Goal: Task Accomplishment & Management: Manage account settings

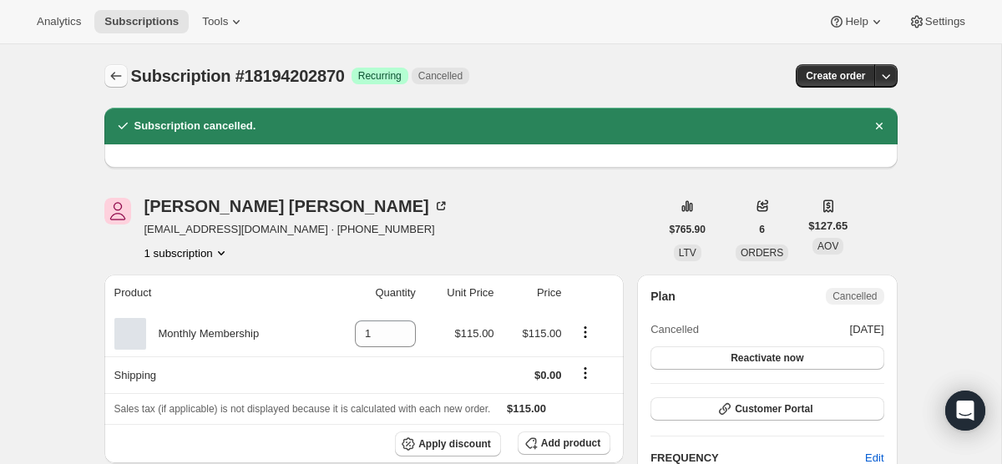
click at [115, 68] on icon "Subscriptions" at bounding box center [116, 76] width 17 height 17
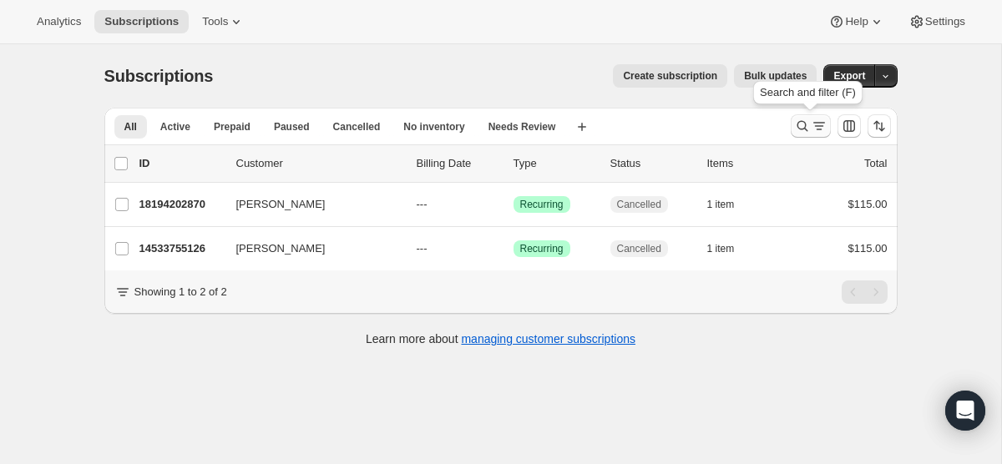
click at [804, 122] on icon "Search and filter results" at bounding box center [802, 126] width 17 height 17
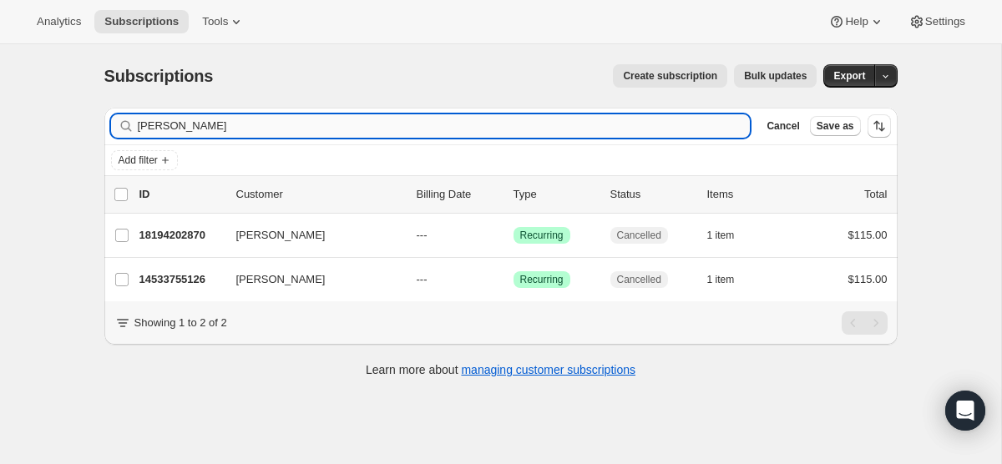
click at [466, 126] on input "[PERSON_NAME]" at bounding box center [444, 125] width 613 height 23
click at [689, 134] on input "[PERSON_NAME]" at bounding box center [429, 125] width 583 height 23
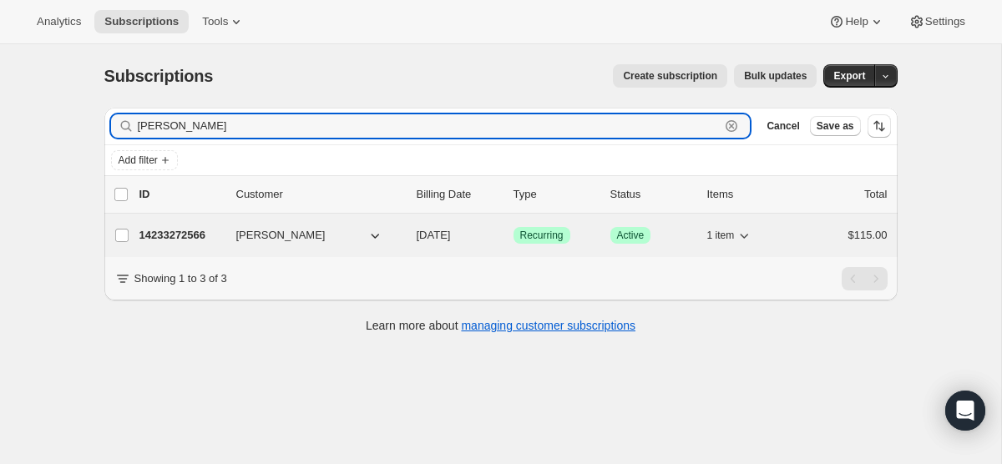
type input "[PERSON_NAME]"
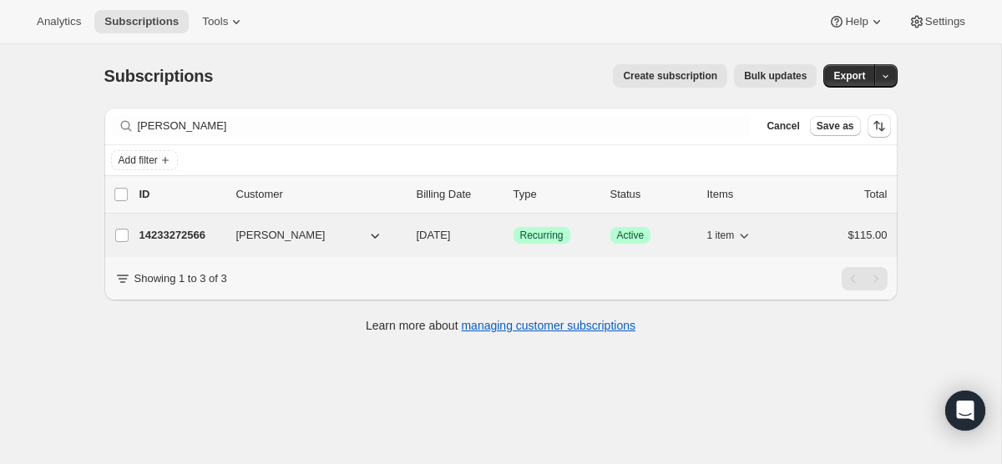
click at [443, 234] on span "[DATE]" at bounding box center [434, 235] width 34 height 13
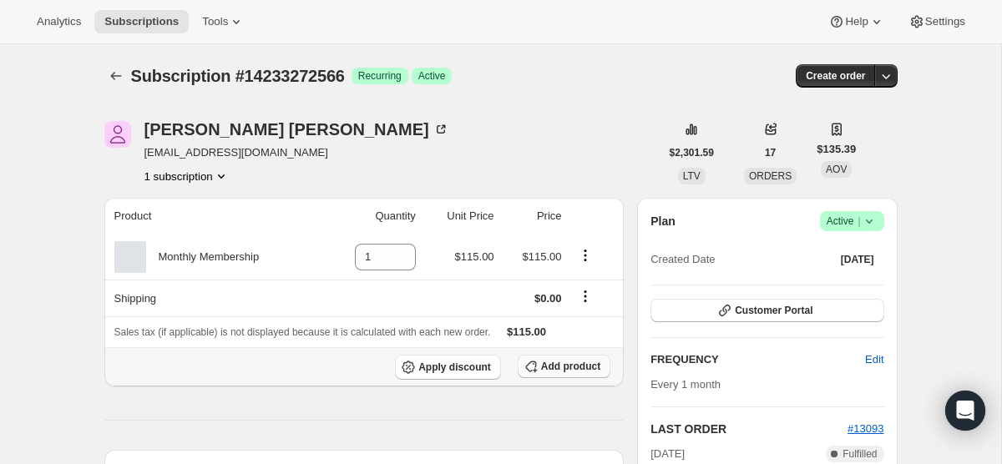
click at [549, 357] on button "Add product" at bounding box center [564, 366] width 93 height 23
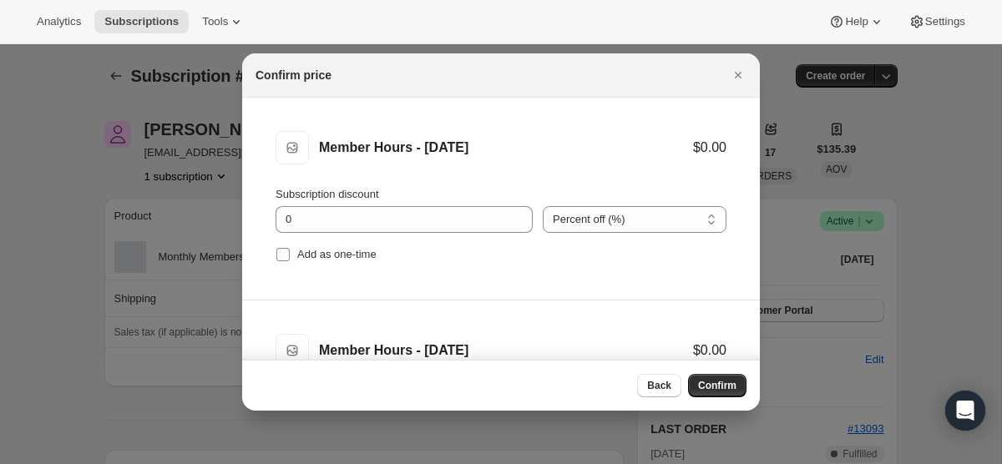
click at [276, 258] on span ":rj7:" at bounding box center [283, 254] width 15 height 15
click at [276, 258] on input "Add as one-time" at bounding box center [282, 254] width 13 height 13
checkbox input "true"
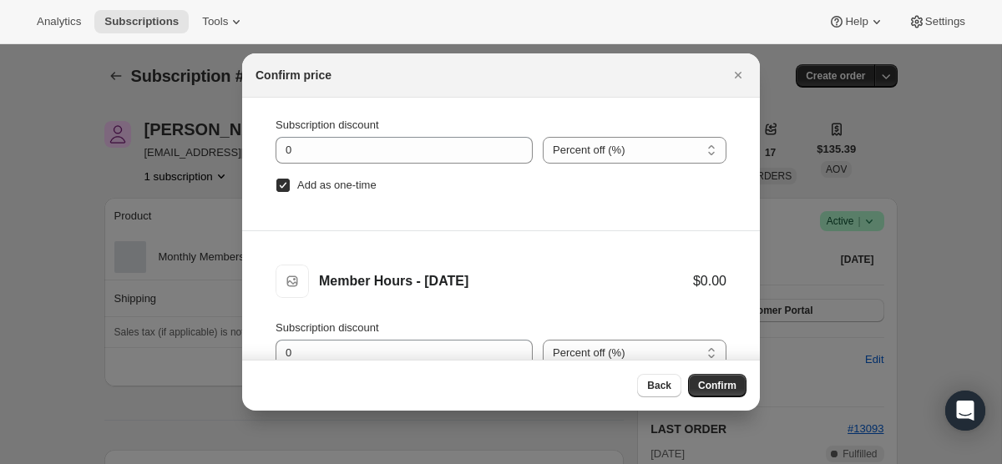
scroll to position [84, 0]
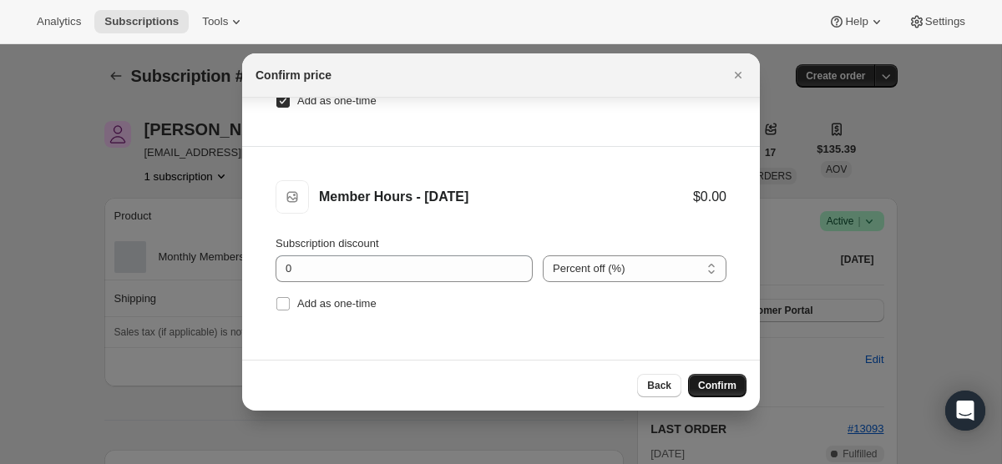
drag, startPoint x: 285, startPoint y: 303, endPoint x: 706, endPoint y: 376, distance: 427.0
click at [706, 376] on div "Confirm price Member Hours - [DATE] Member Hours - [DATE] $0.00 Subscription di…" at bounding box center [501, 231] width 518 height 357
click at [280, 302] on input "Add as one-time" at bounding box center [282, 303] width 13 height 13
checkbox input "true"
click at [700, 382] on span "Confirm" at bounding box center [717, 385] width 38 height 13
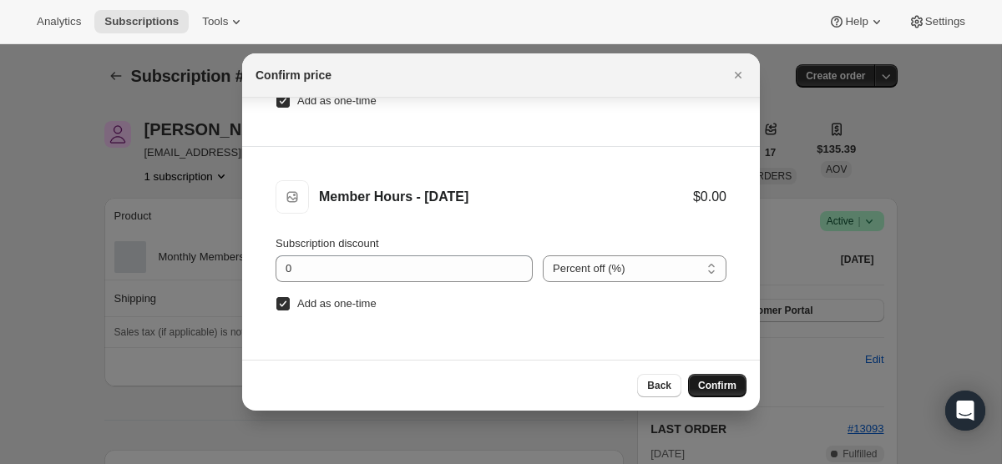
scroll to position [0, 0]
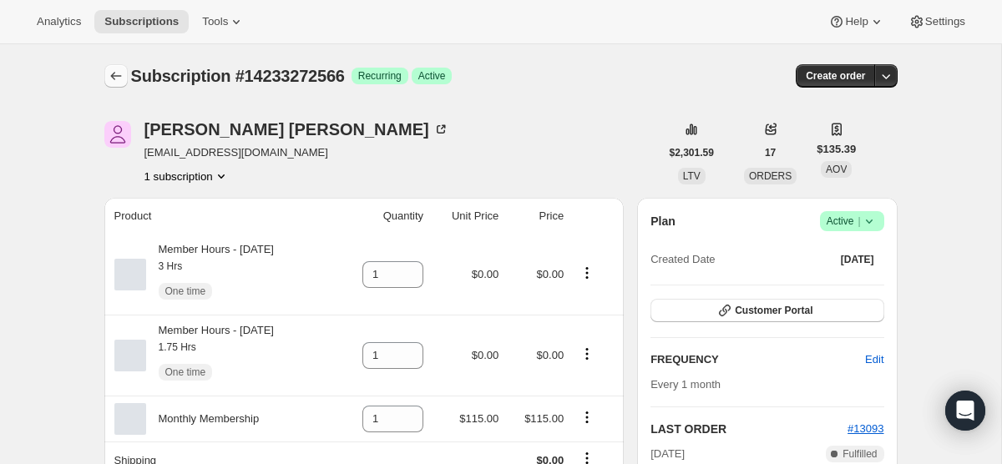
click at [109, 78] on icon "Subscriptions" at bounding box center [116, 76] width 17 height 17
